Goal: Task Accomplishment & Management: Manage account settings

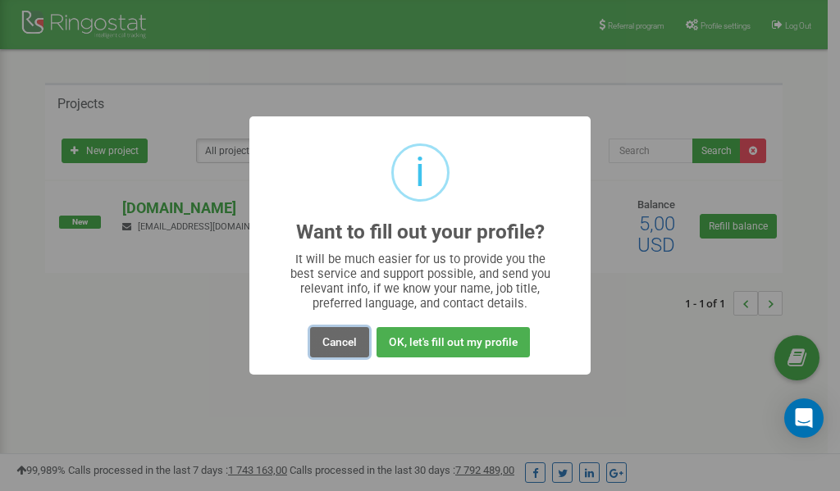
click at [339, 342] on button "Cancel" at bounding box center [339, 342] width 59 height 30
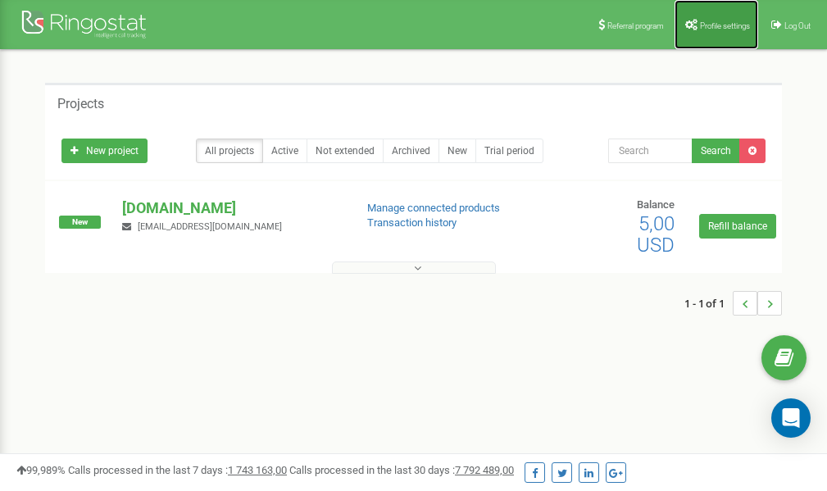
click at [704, 17] on link "Profile settings" at bounding box center [717, 24] width 84 height 49
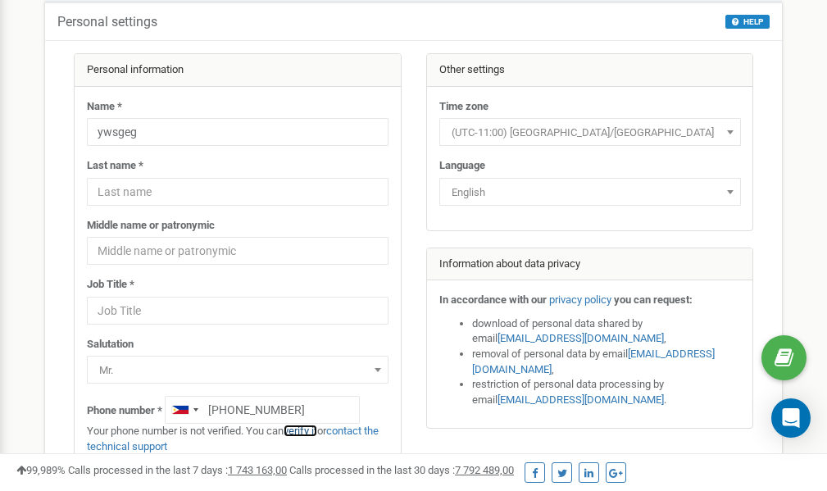
click at [312, 431] on link "verify it" at bounding box center [301, 431] width 34 height 12
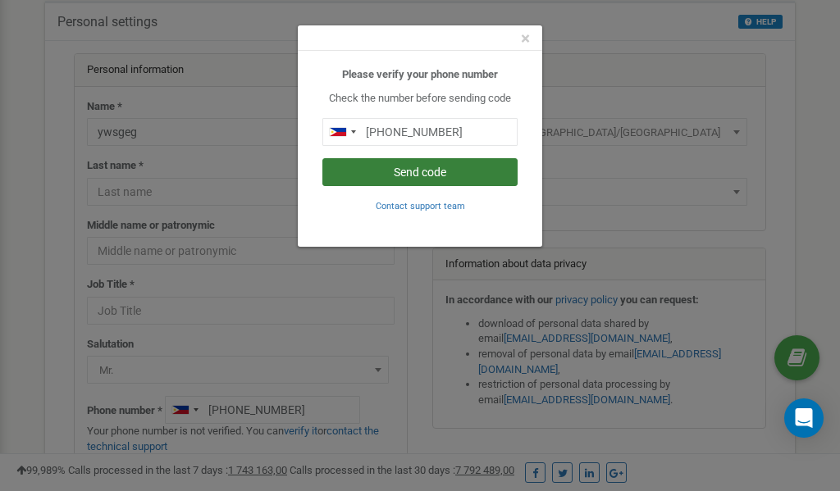
click at [382, 172] on button "Send code" at bounding box center [419, 172] width 195 height 28
